Goal: Transaction & Acquisition: Book appointment/travel/reservation

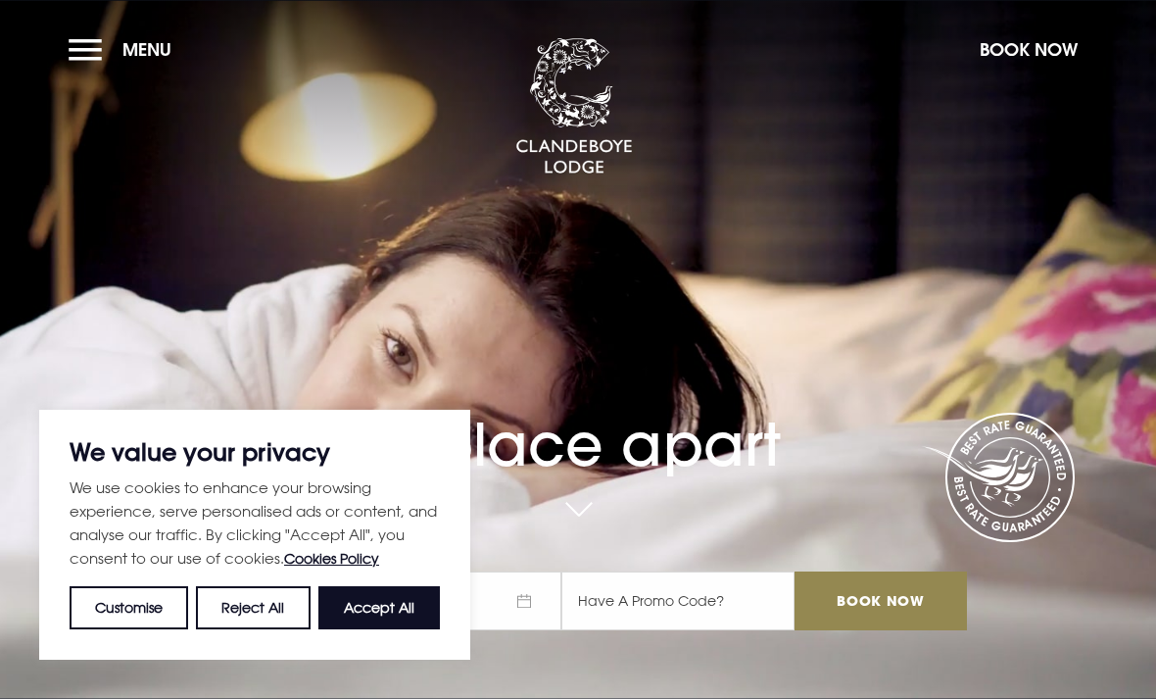
click at [1011, 59] on button "Book Now" at bounding box center [1029, 49] width 118 height 42
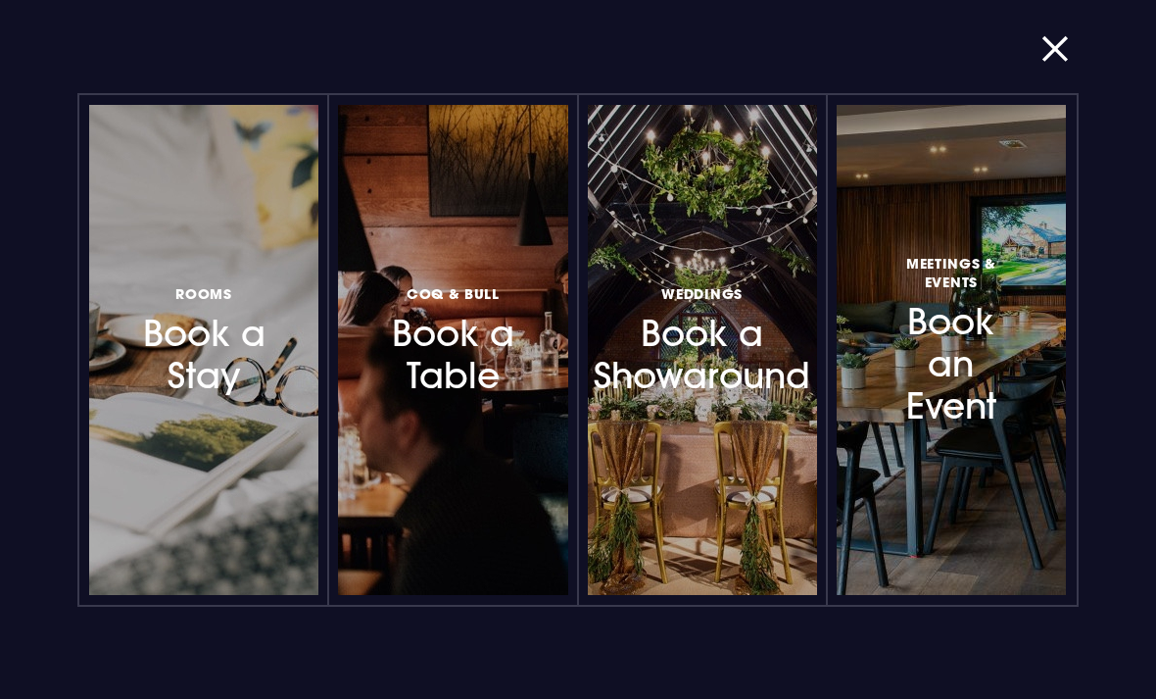
click at [185, 359] on h3 "Rooms Book a Stay" at bounding box center [203, 339] width 133 height 117
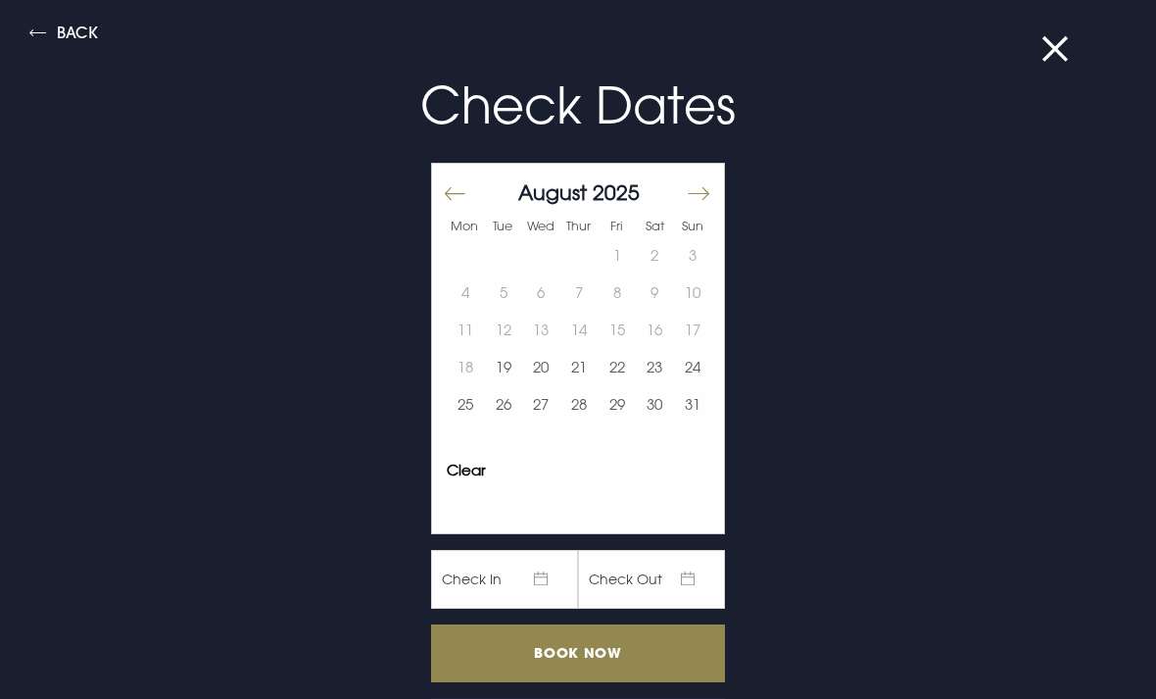
click at [694, 198] on button "Move forward to switch to the next month." at bounding box center [698, 193] width 24 height 41
click at [690, 199] on button "Move forward to switch to the next month." at bounding box center [698, 193] width 24 height 41
click at [694, 202] on button "Move forward to switch to the next month." at bounding box center [698, 193] width 24 height 41
click at [695, 208] on button "Move forward to switch to the next month." at bounding box center [698, 193] width 24 height 41
click at [687, 197] on button "Move forward to switch to the next month." at bounding box center [698, 193] width 24 height 41
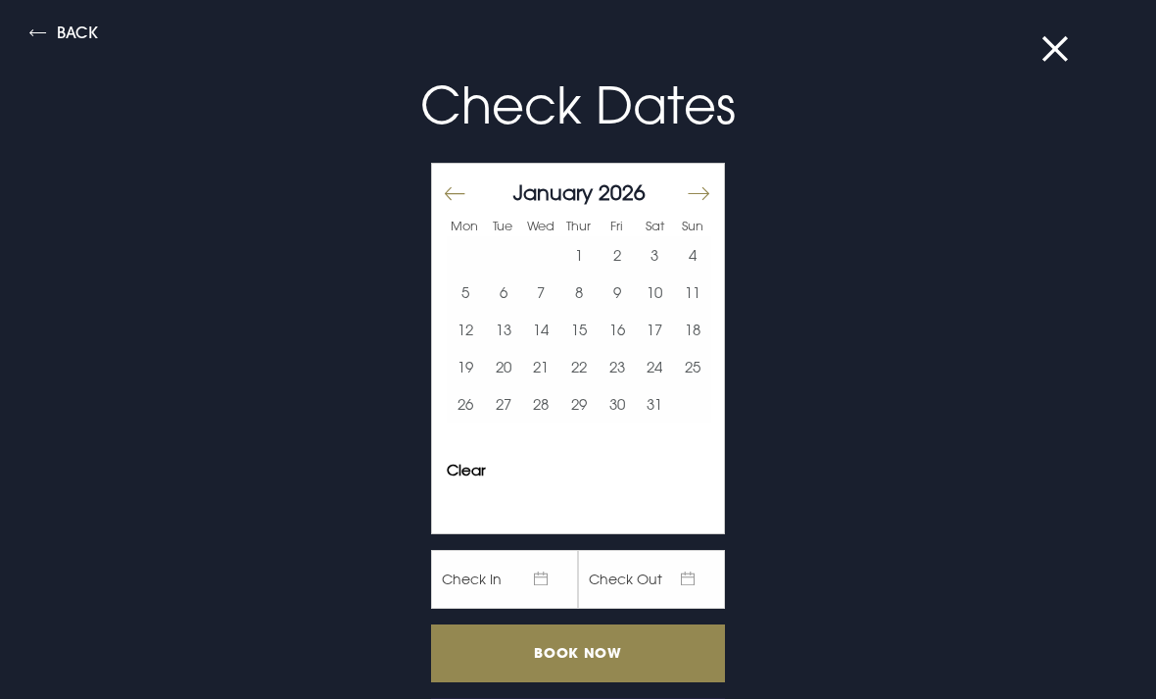
click at [691, 201] on button "Move forward to switch to the next month." at bounding box center [698, 193] width 24 height 41
click at [575, 333] on button "12" at bounding box center [579, 329] width 38 height 37
click at [652, 333] on button "14" at bounding box center [655, 329] width 38 height 37
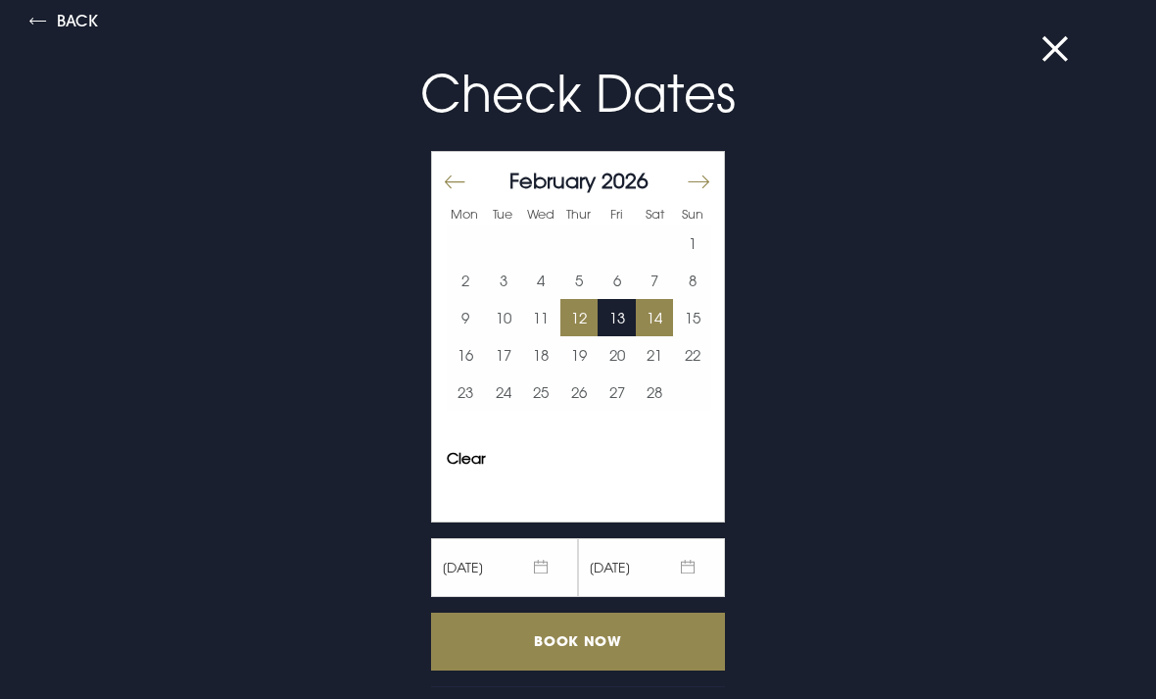
scroll to position [10, 0]
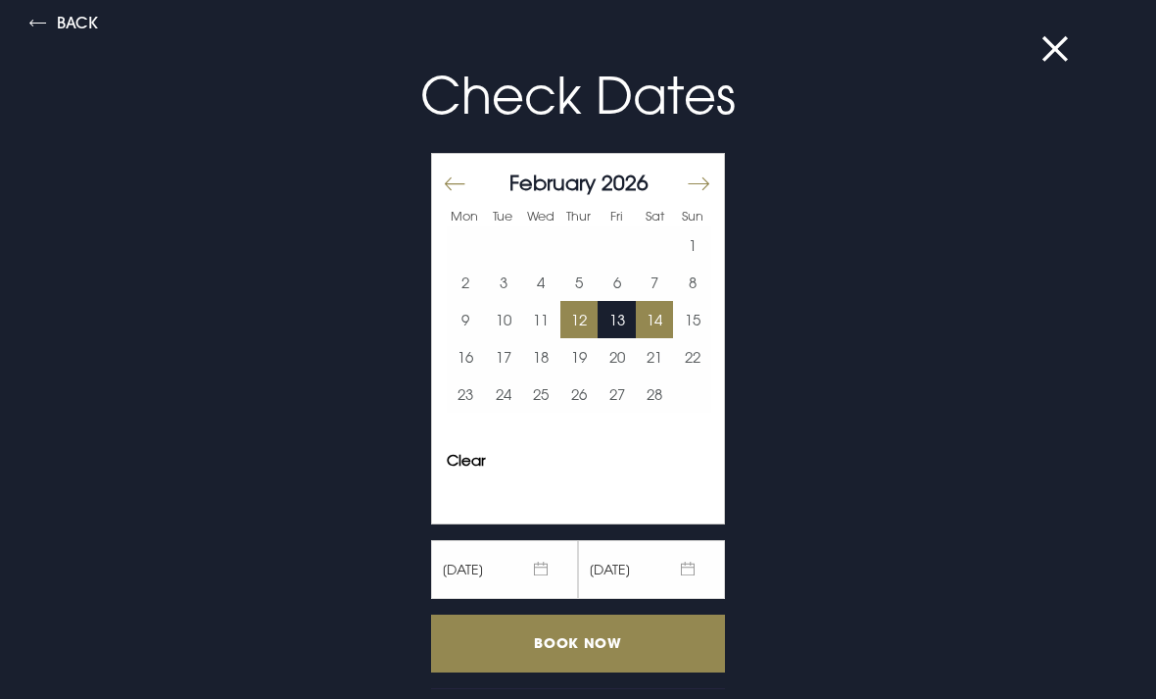
click at [612, 635] on input "Book Now" at bounding box center [578, 643] width 294 height 58
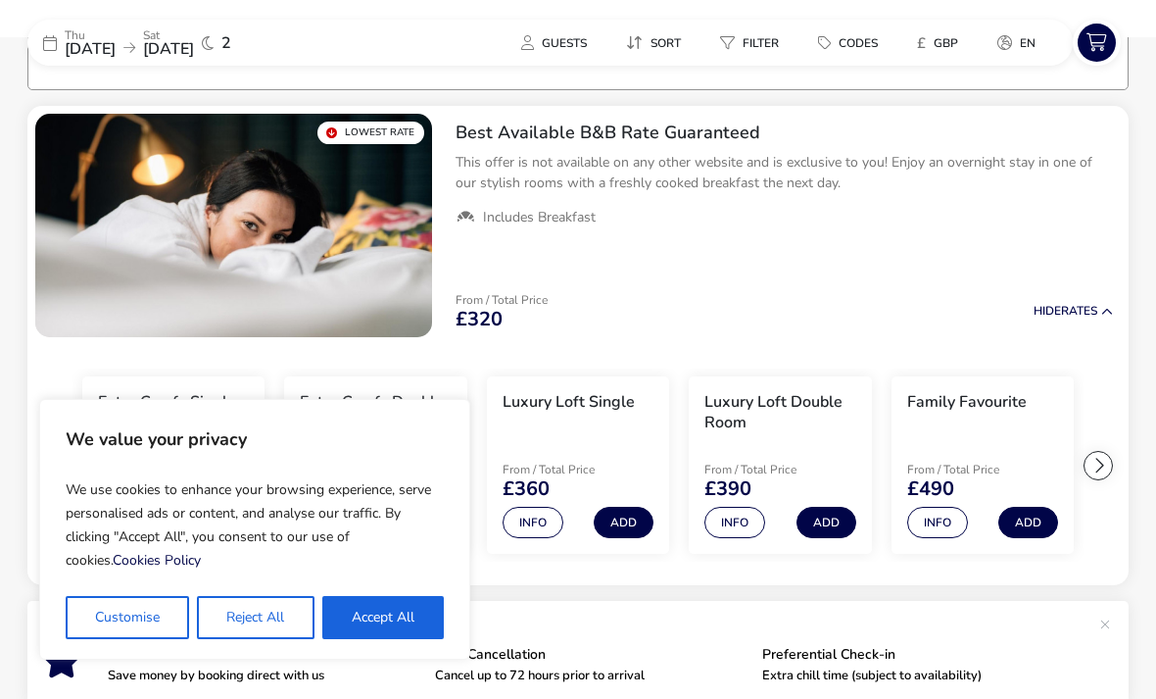
scroll to position [159, 0]
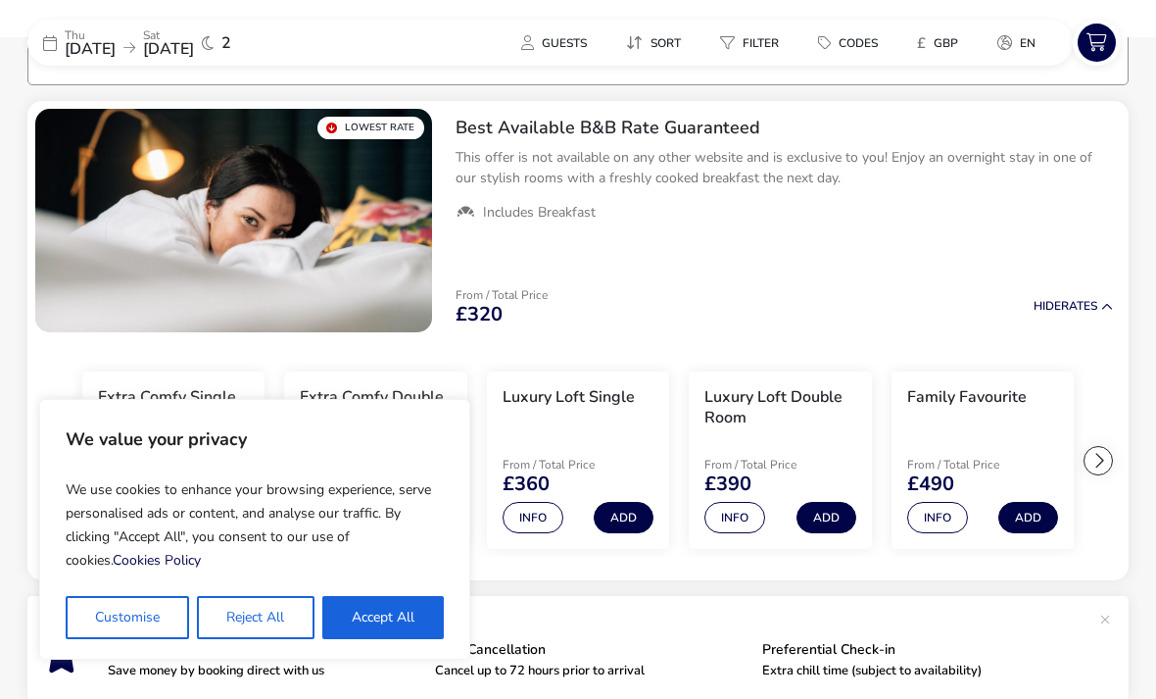
click at [361, 600] on button "Accept All" at bounding box center [383, 617] width 122 height 43
checkbox input "true"
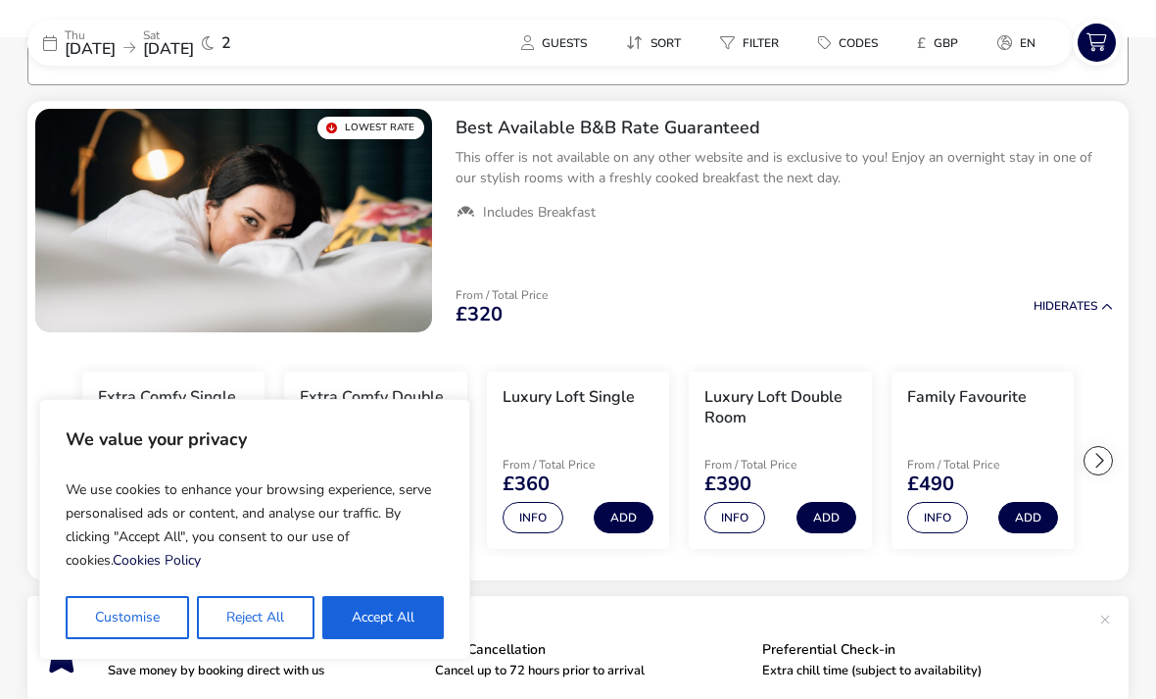
checkbox input "true"
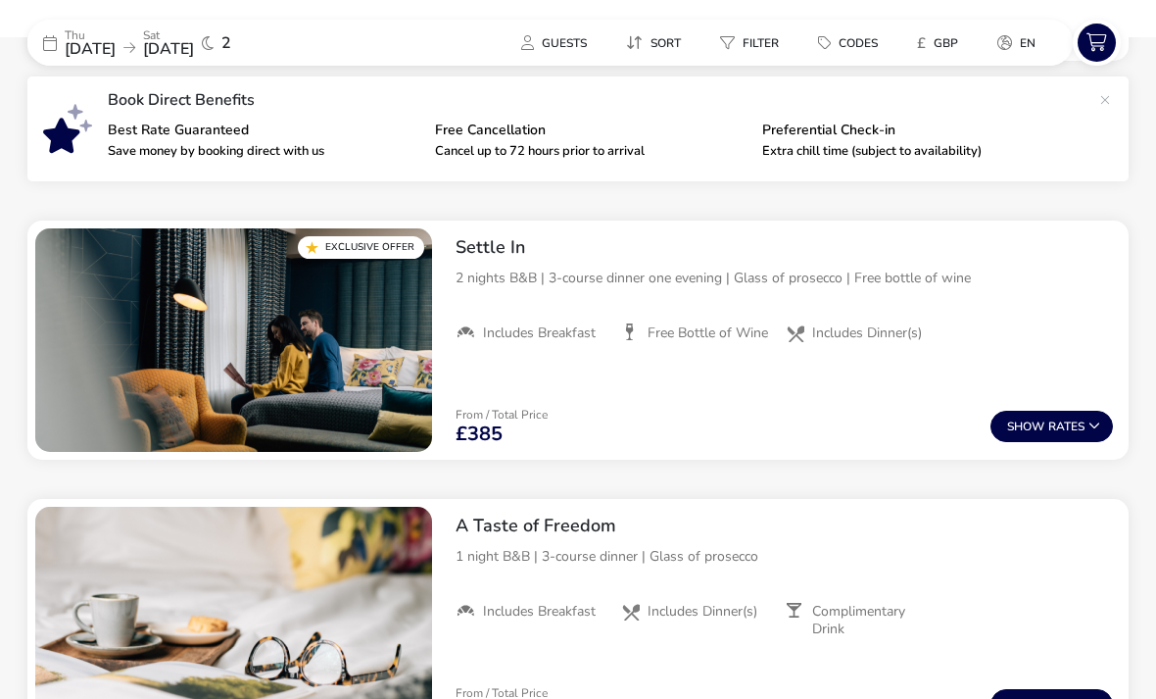
scroll to position [676, 0]
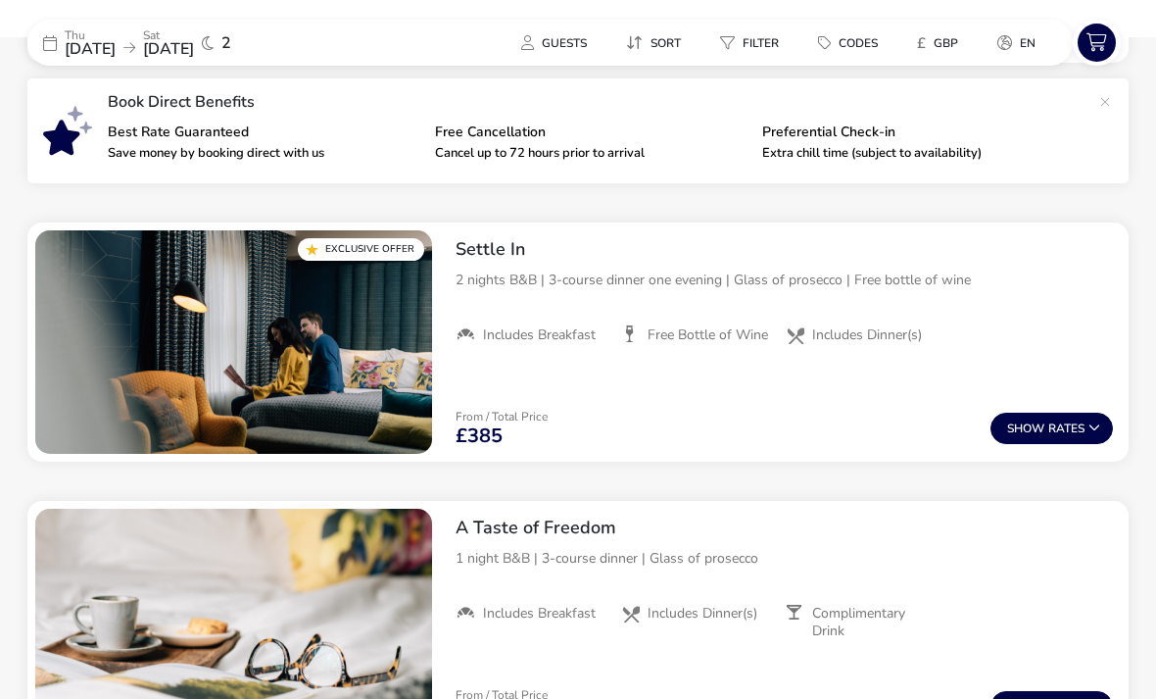
click at [1046, 436] on button "Show Rates" at bounding box center [1052, 428] width 122 height 31
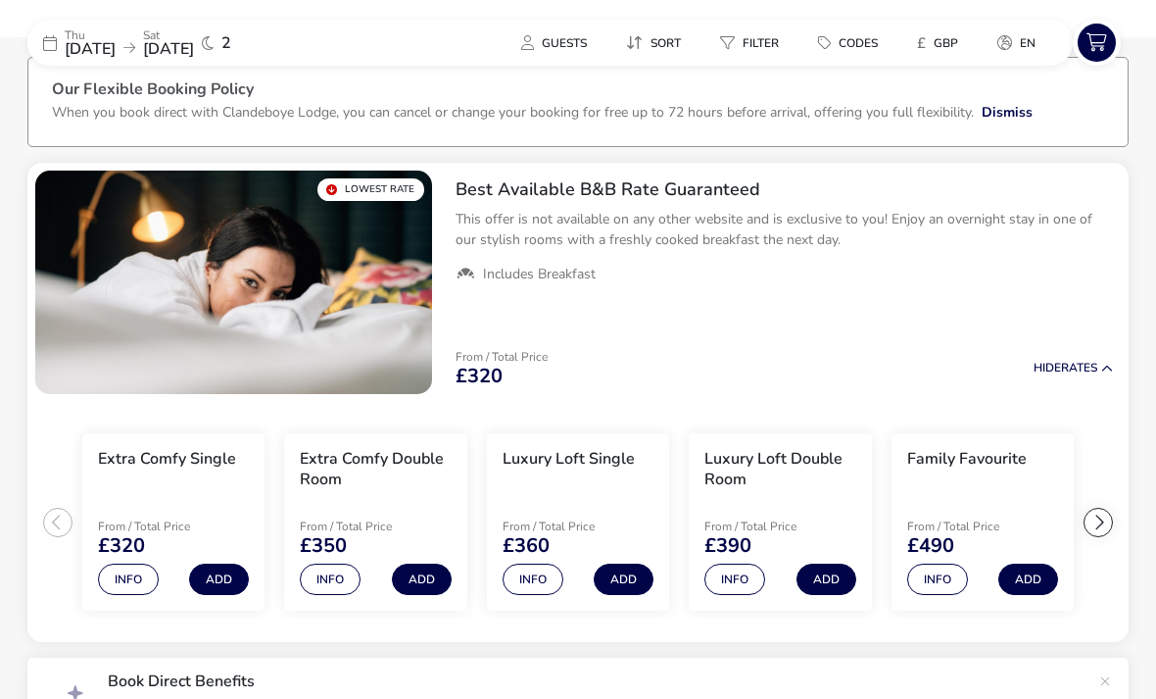
scroll to position [96, 0]
click at [1100, 527] on div at bounding box center [1098, 523] width 29 height 29
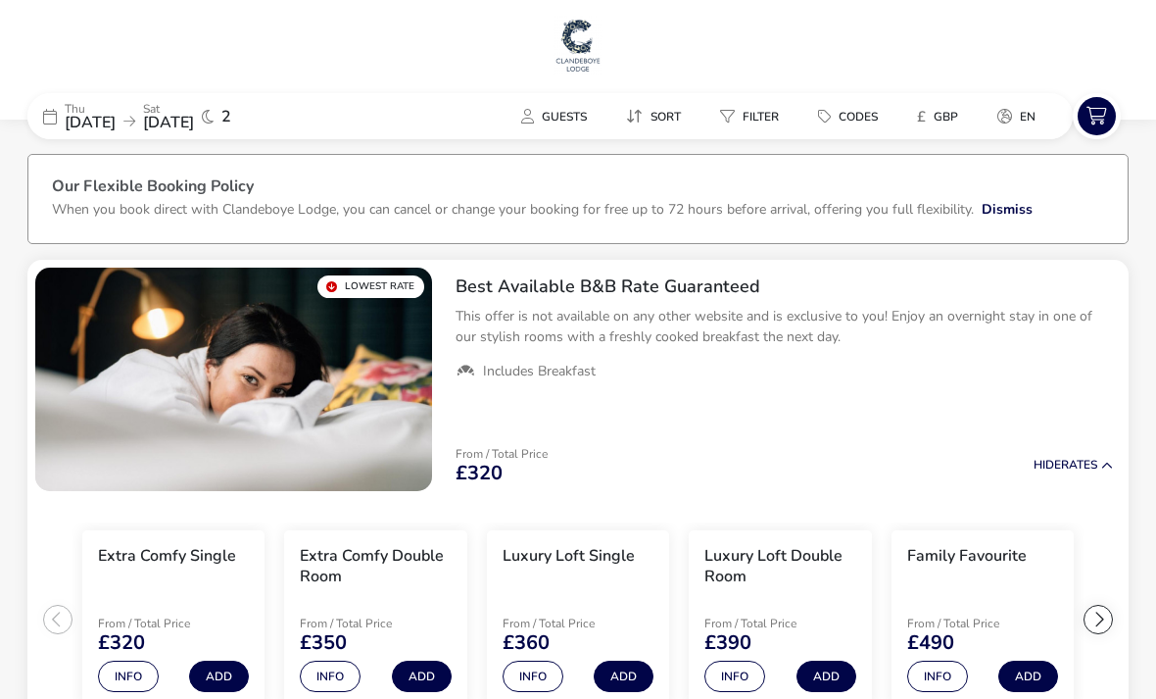
click at [169, 131] on div "[DATE] [DATE] 2" at bounding box center [174, 116] width 294 height 46
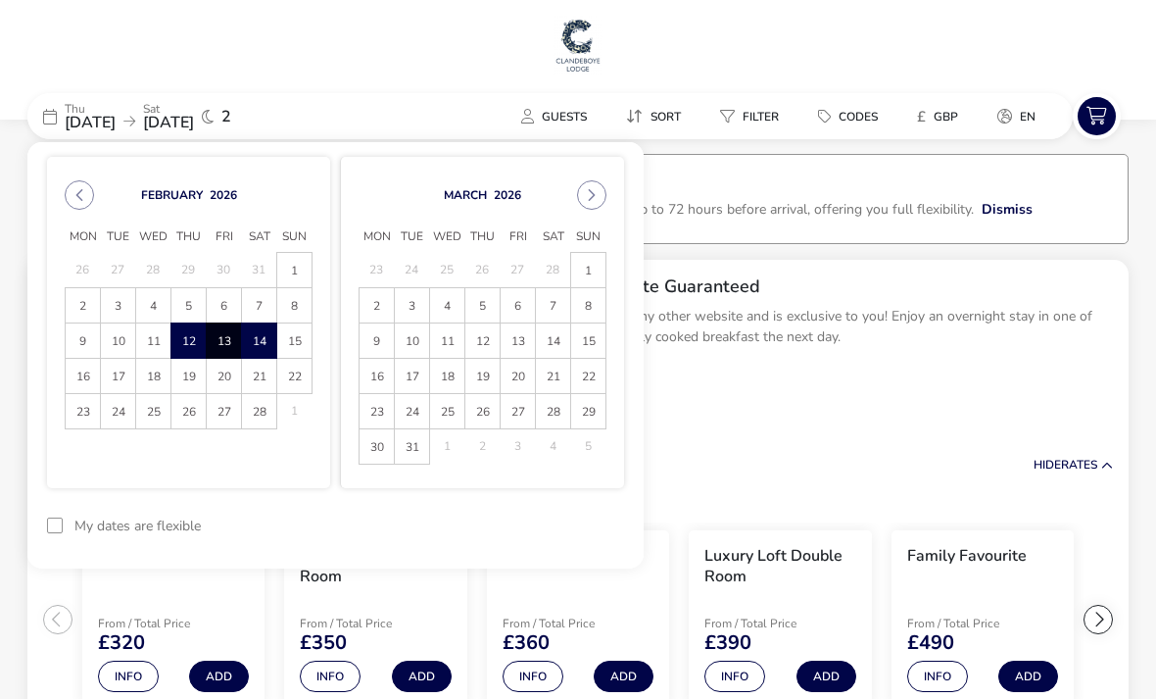
click at [85, 380] on span "16" at bounding box center [83, 377] width 32 height 34
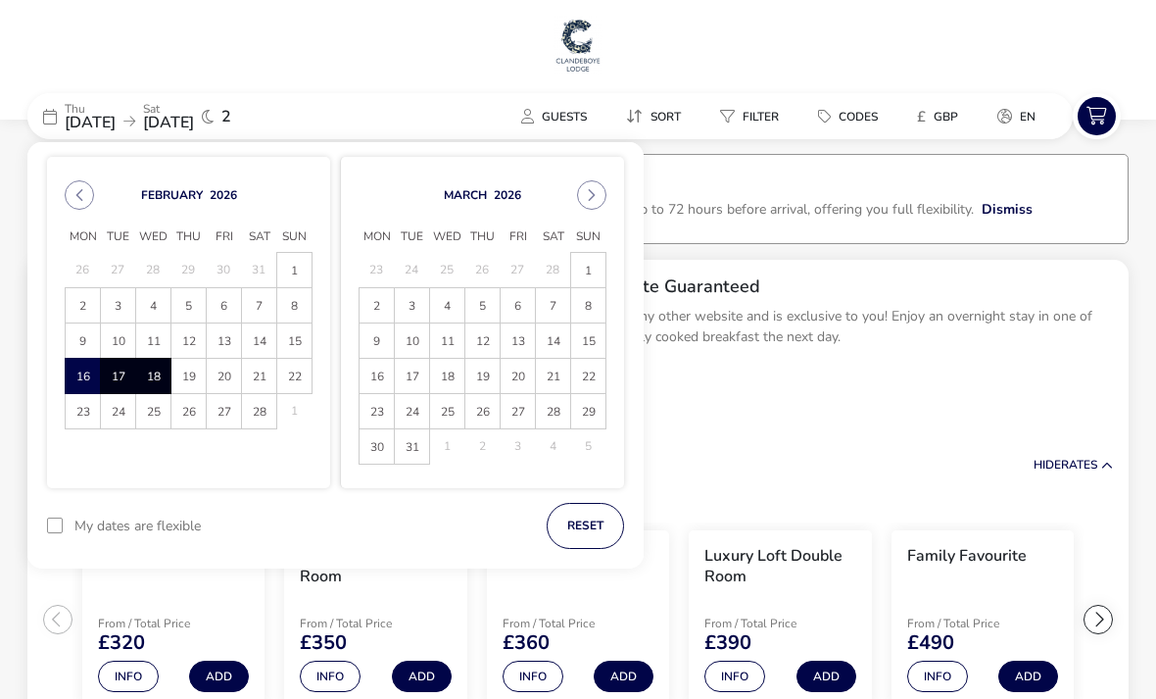
click at [165, 380] on span "18" at bounding box center [153, 377] width 32 height 34
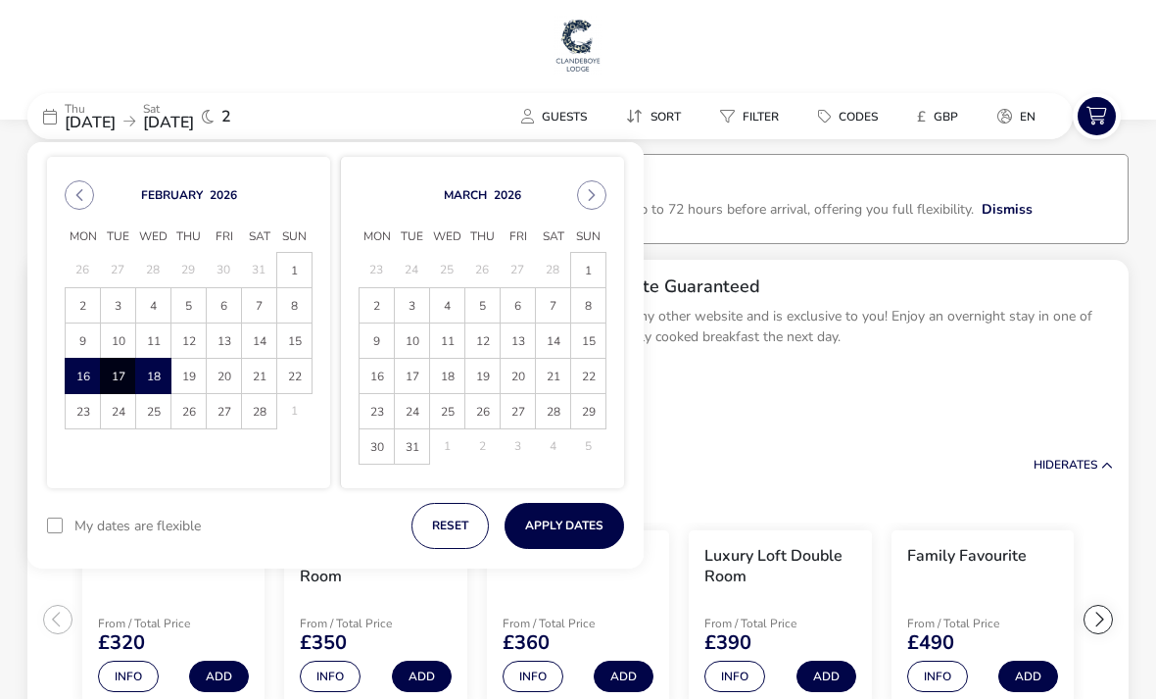
click at [569, 518] on button "Apply Dates" at bounding box center [565, 526] width 120 height 46
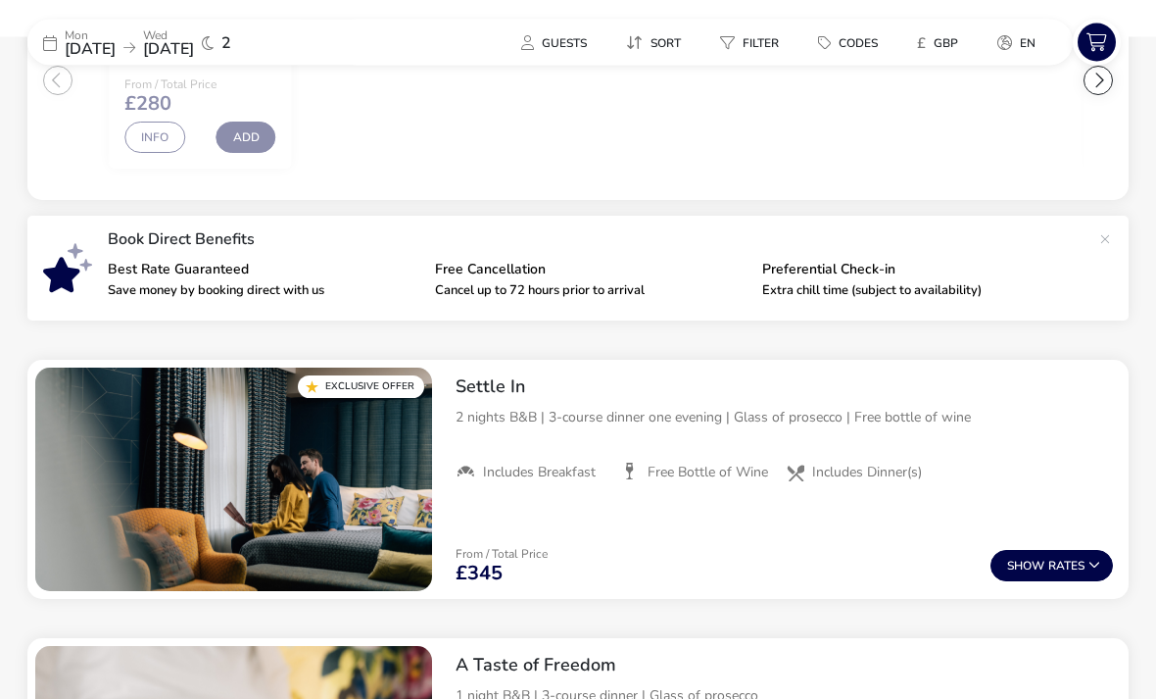
scroll to position [539, 0]
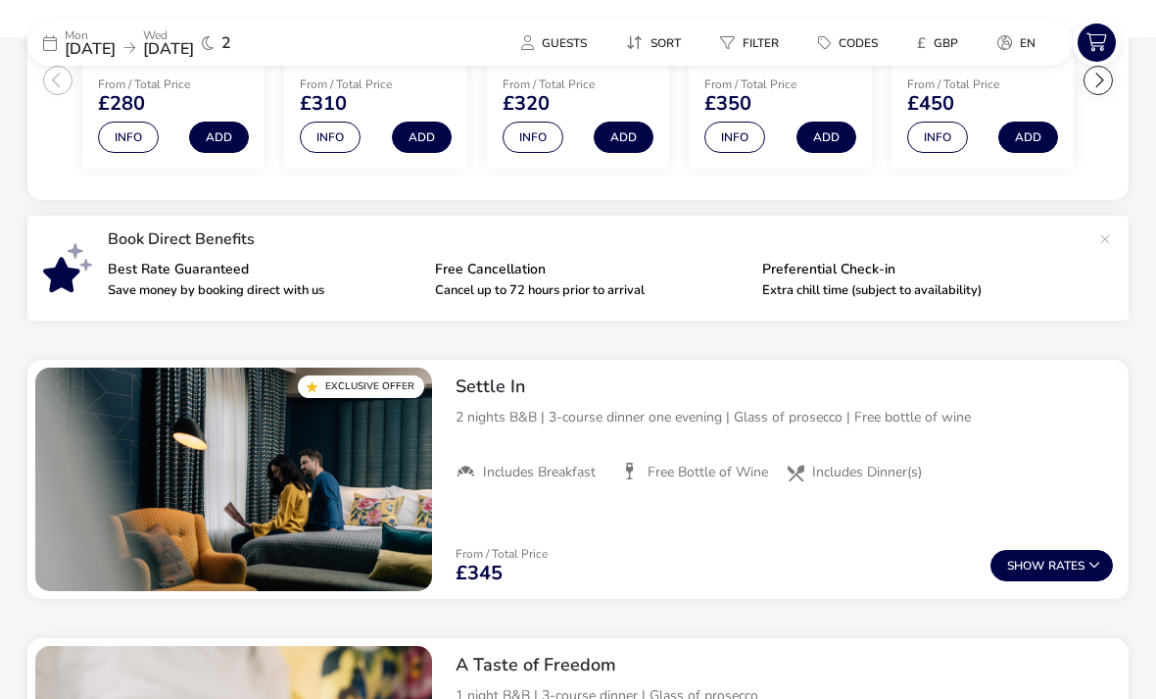
click at [1031, 563] on span "Show" at bounding box center [1027, 565] width 41 height 13
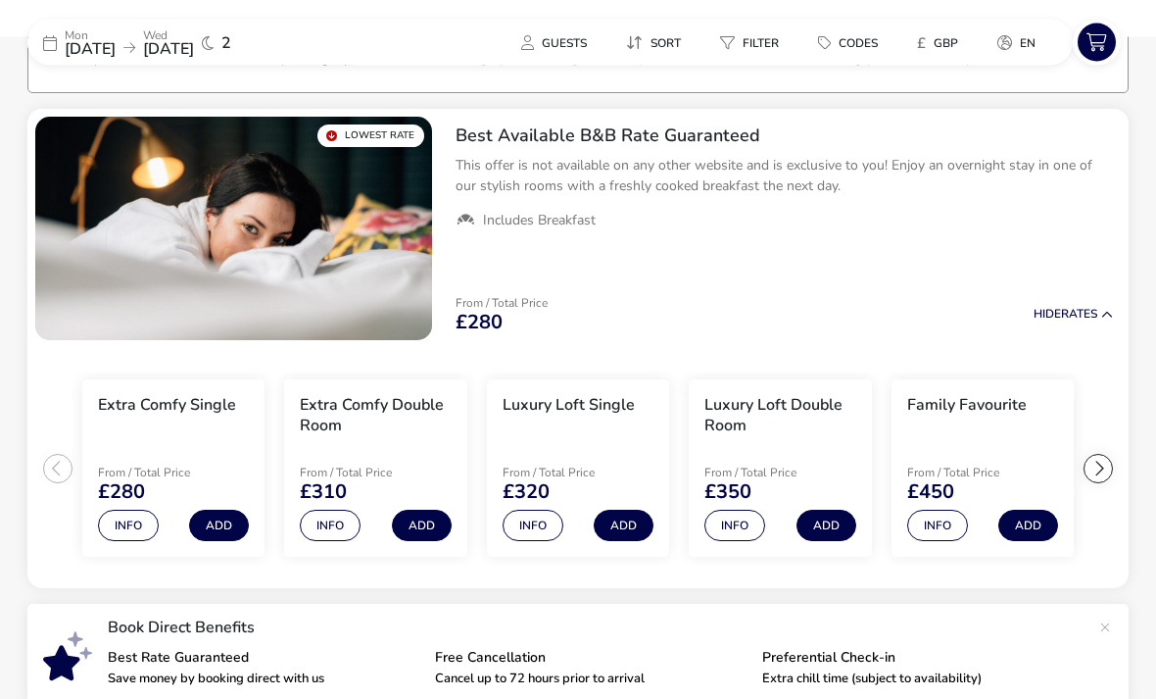
scroll to position [0, 0]
